Goal: Information Seeking & Learning: Understand process/instructions

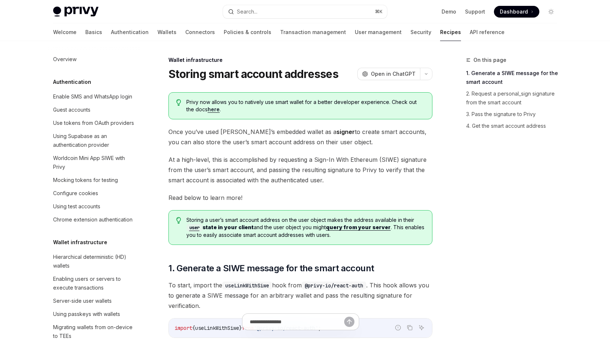
scroll to position [194, 0]
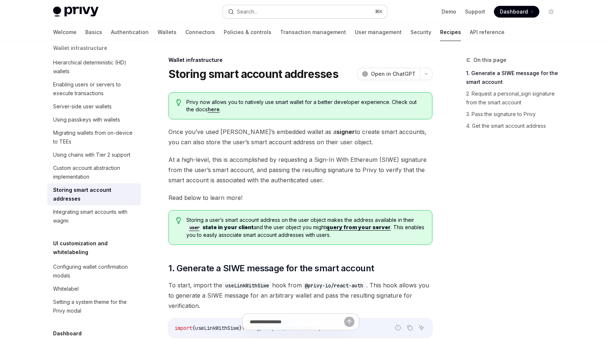
click at [288, 11] on button "Search... ⌘ K" at bounding box center [305, 11] width 164 height 13
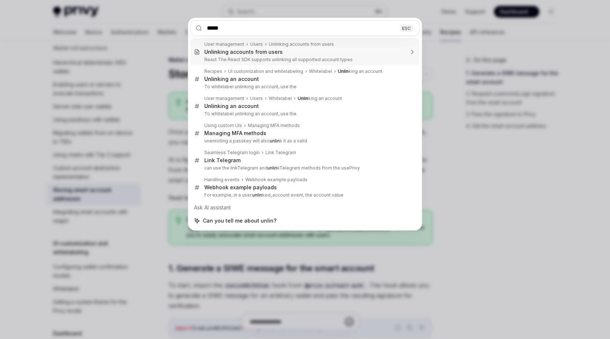
type input "******"
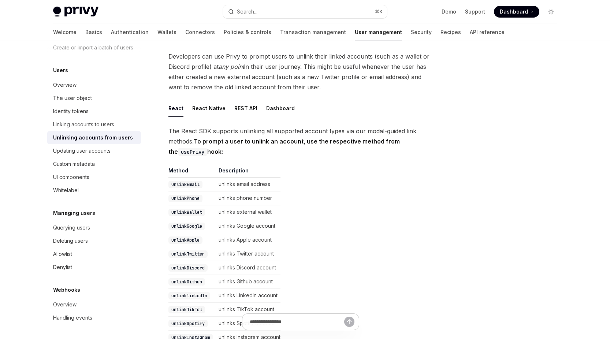
scroll to position [75, 0]
click at [244, 106] on button "REST API" at bounding box center [245, 108] width 23 height 17
type textarea "*"
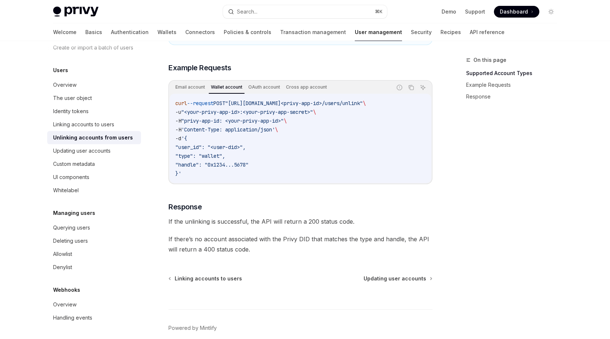
scroll to position [566, 0]
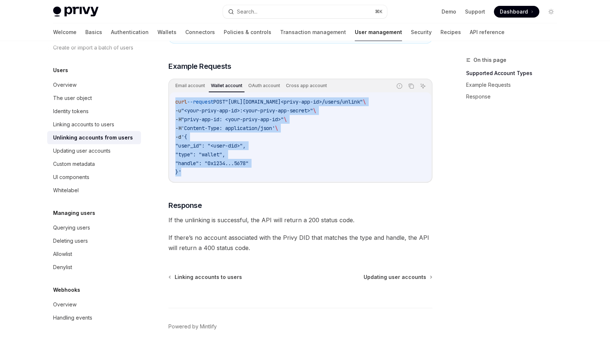
drag, startPoint x: 175, startPoint y: 109, endPoint x: 224, endPoint y: 177, distance: 84.3
click at [224, 177] on div "curl --request POST "[URL][DOMAIN_NAME]<privy-app-id>/users/unlink" \ -u "<your…" at bounding box center [300, 136] width 262 height 89
copy code "curl --request POST "[URL][DOMAIN_NAME]<privy-app-id>/users/unlink" \ -u "<your…"
